Goal: Task Accomplishment & Management: Manage account settings

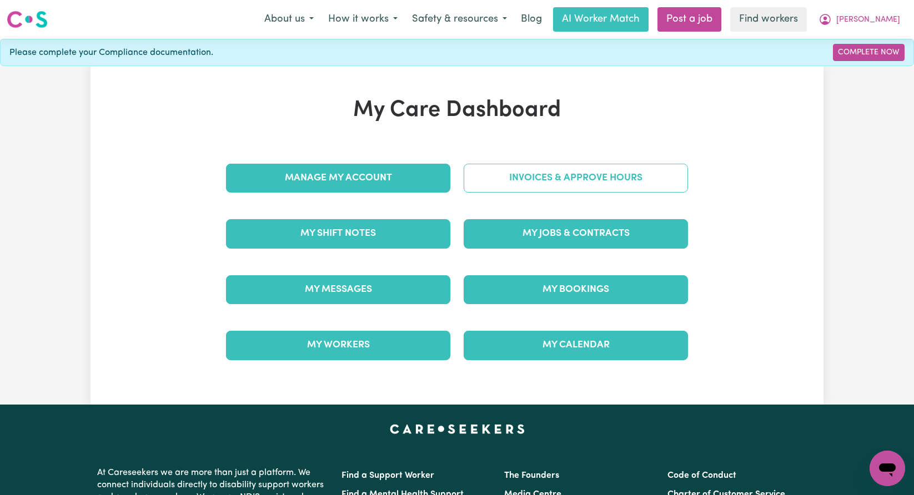
click at [619, 183] on link "Invoices & Approve Hours" at bounding box center [576, 178] width 224 height 29
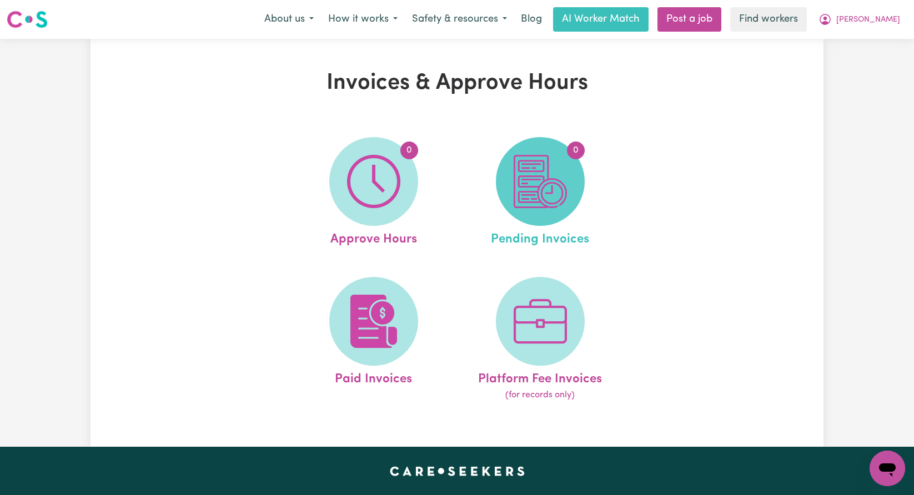
click at [571, 207] on span "0" at bounding box center [540, 181] width 89 height 89
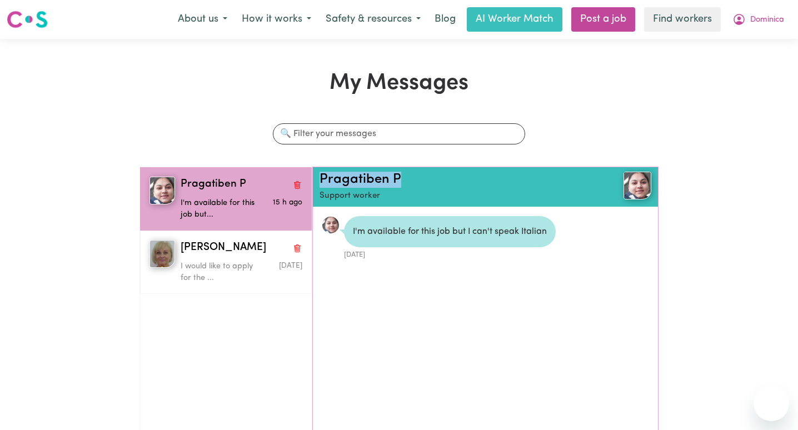
click at [765, 23] on span "Dominica" at bounding box center [767, 20] width 34 height 12
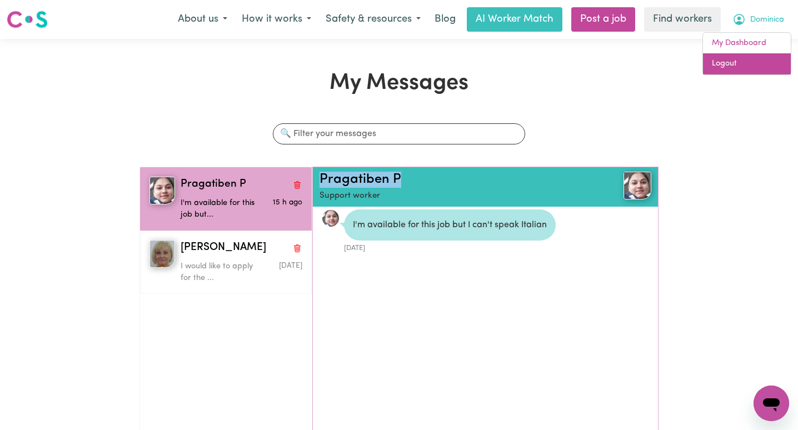
click at [760, 62] on link "Logout" at bounding box center [747, 63] width 88 height 21
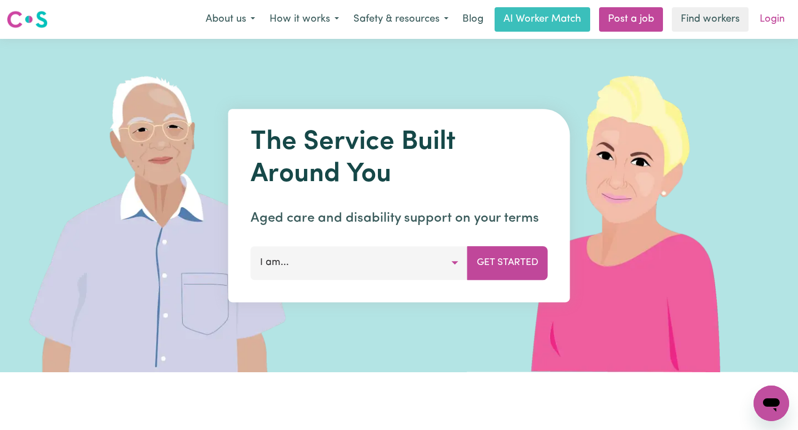
click at [771, 14] on link "Login" at bounding box center [772, 19] width 38 height 24
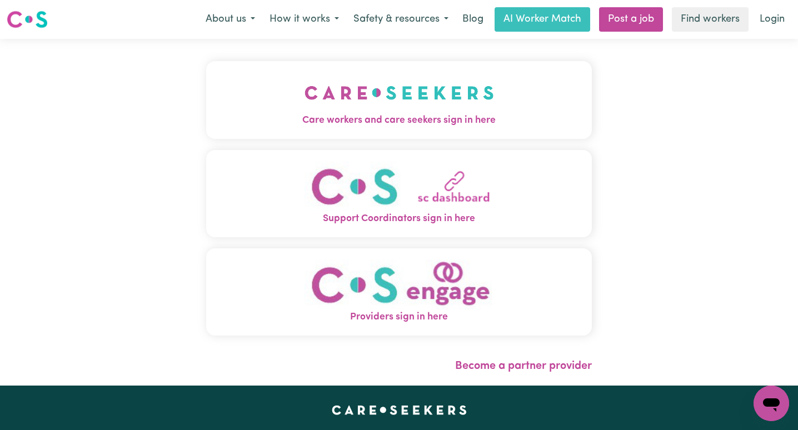
click at [320, 104] on img "Care workers and care seekers sign in here" at bounding box center [398, 92] width 189 height 41
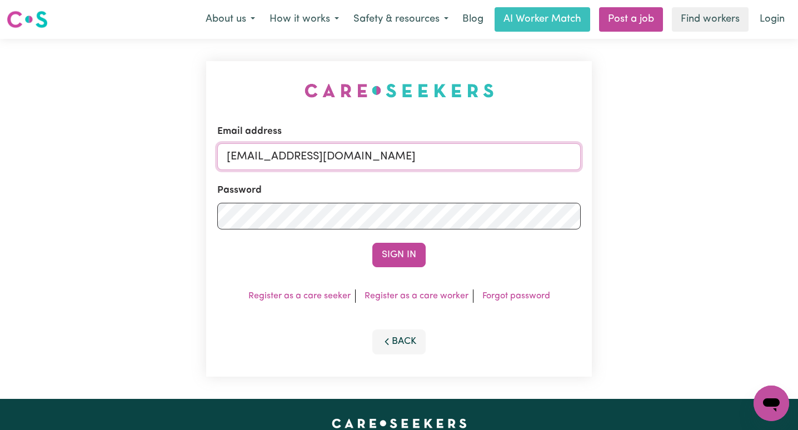
drag, startPoint x: 540, startPoint y: 156, endPoint x: 286, endPoint y: 155, distance: 253.8
click at [286, 155] on input "[EMAIL_ADDRESS][DOMAIN_NAME]" at bounding box center [398, 156] width 363 height 27
paste input "[EMAIL_ADDRESS][DOMAIN_NAME]"
type input "[EMAIL_ADDRESS][DOMAIN_NAME]"
click at [372, 243] on button "Sign In" at bounding box center [398, 255] width 53 height 24
